Goal: Information Seeking & Learning: Learn about a topic

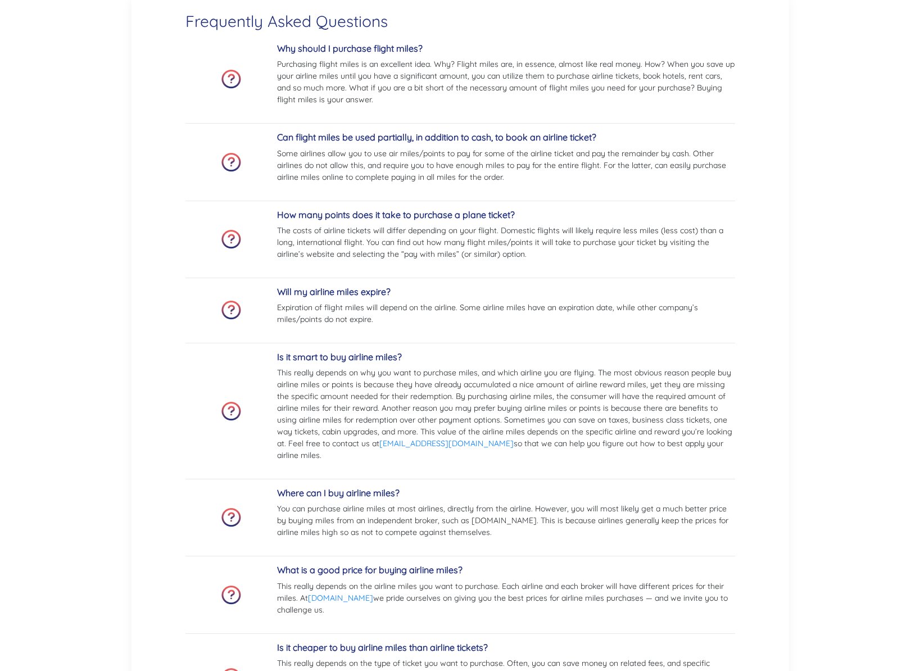
scroll to position [2659, 0]
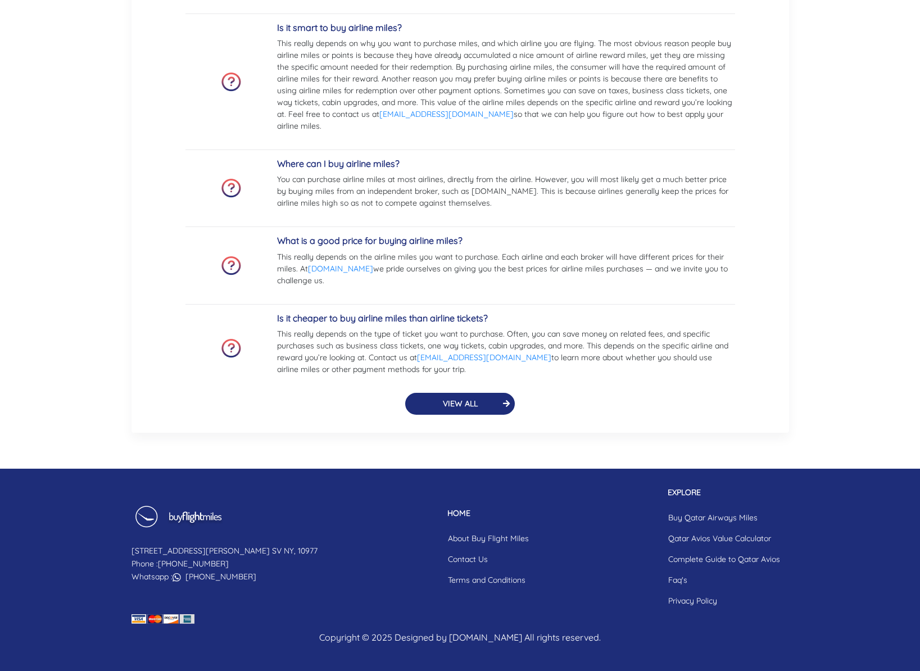
click at [467, 404] on button "VIEW ALL" at bounding box center [460, 404] width 110 height 22
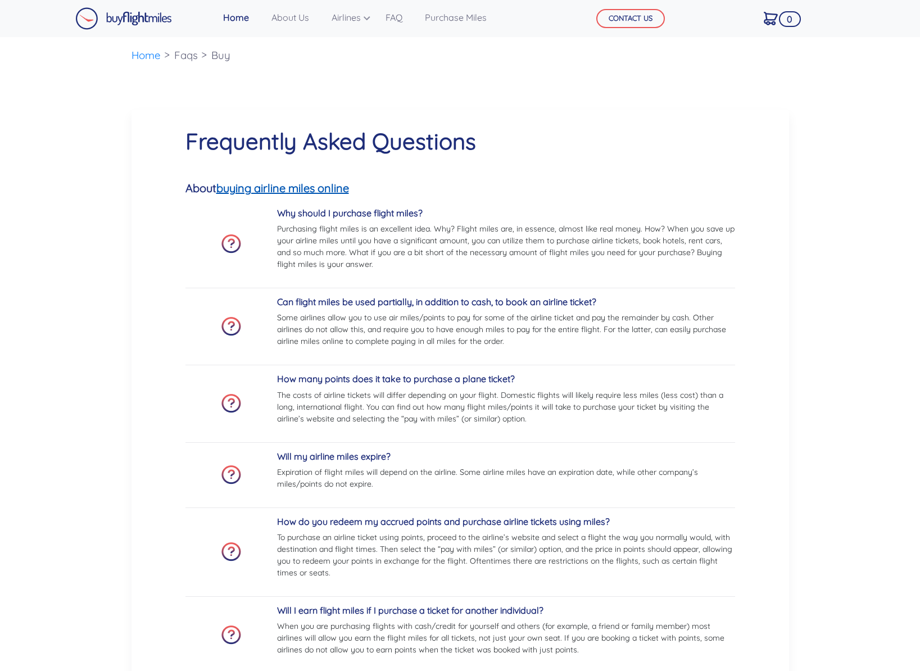
click at [294, 189] on link "buying airline miles online" at bounding box center [282, 188] width 133 height 14
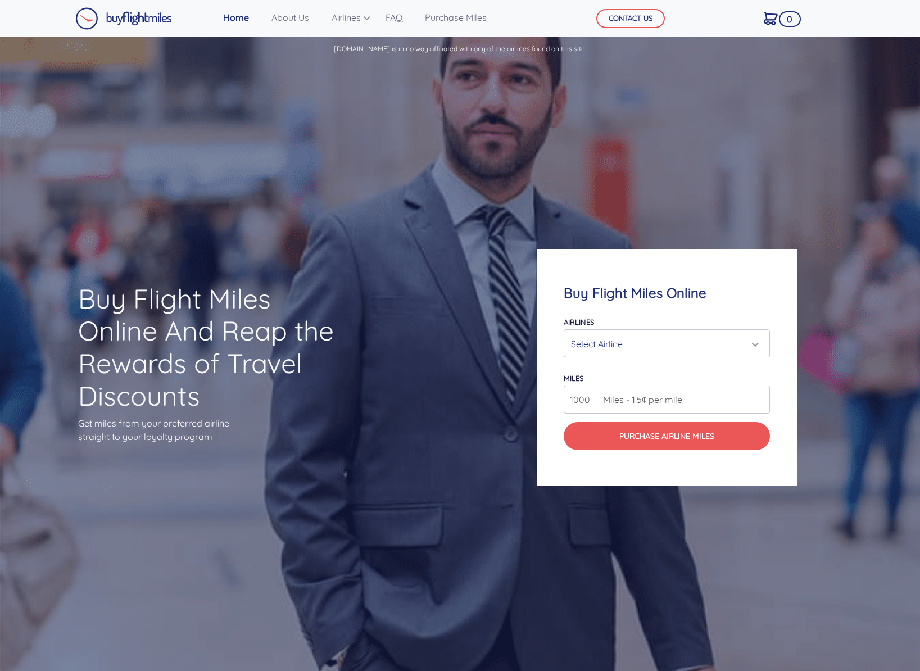
click at [672, 345] on div "Select Airline" at bounding box center [663, 343] width 185 height 21
